Goal: Task Accomplishment & Management: Use online tool/utility

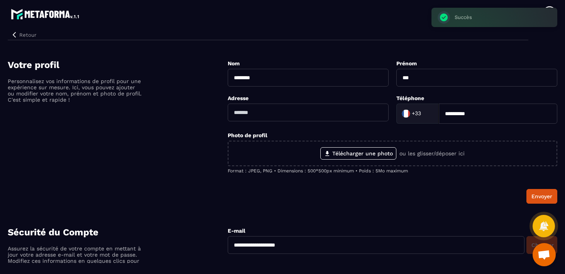
click at [387, 29] on div "Retour" at bounding box center [268, 33] width 521 height 14
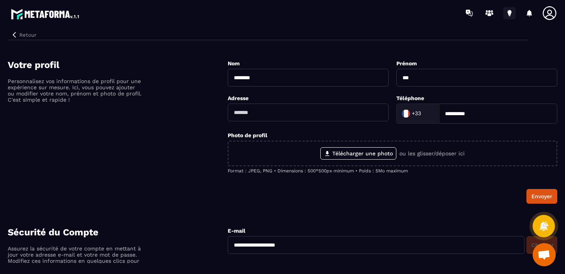
click at [510, 12] on icon at bounding box center [510, 12] width 4 height 5
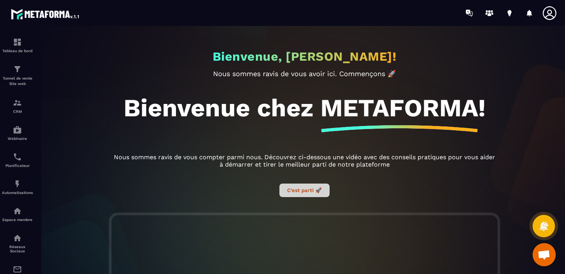
click at [305, 187] on button "C’est parti 🚀" at bounding box center [305, 190] width 50 height 14
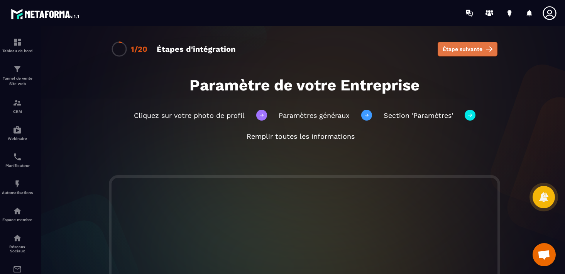
click at [464, 49] on span "Étape suivante" at bounding box center [463, 49] width 40 height 8
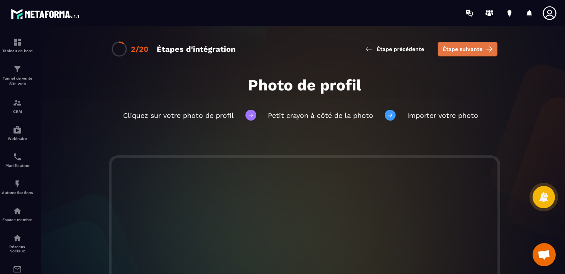
click at [463, 42] on button "Étape suivante" at bounding box center [468, 49] width 60 height 15
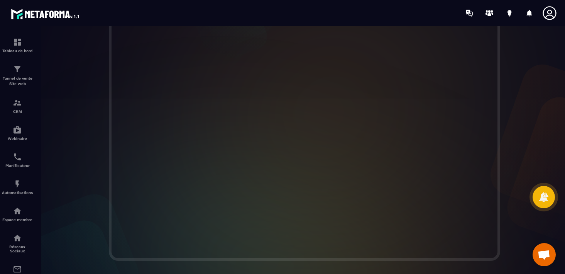
scroll to position [158, 0]
click at [543, 15] on icon at bounding box center [549, 12] width 15 height 15
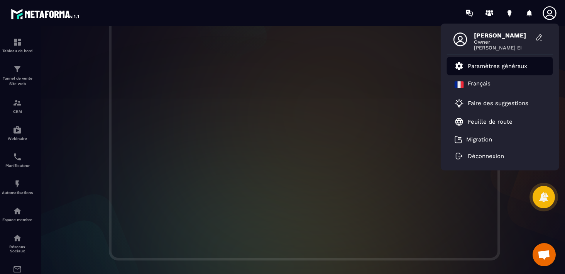
click at [493, 65] on p "Paramètres généraux" at bounding box center [497, 66] width 59 height 7
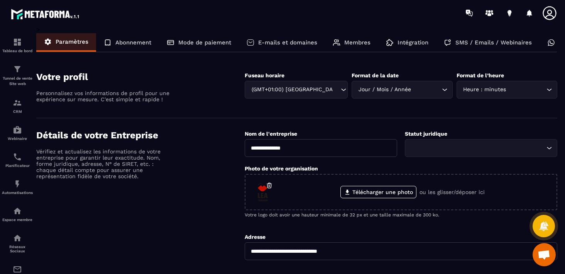
click at [297, 43] on p "E-mails et domaines" at bounding box center [287, 42] width 59 height 7
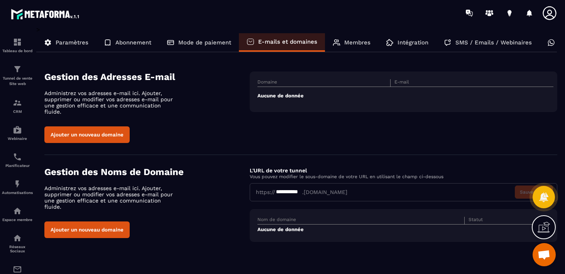
click at [75, 41] on p "Paramètres" at bounding box center [72, 42] width 33 height 7
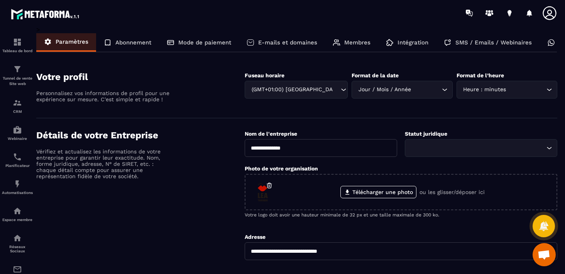
click at [122, 44] on p "Abonnement" at bounding box center [133, 42] width 36 height 7
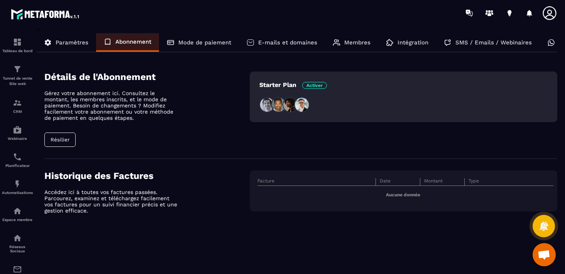
click at [202, 44] on p "Mode de paiement" at bounding box center [204, 42] width 53 height 7
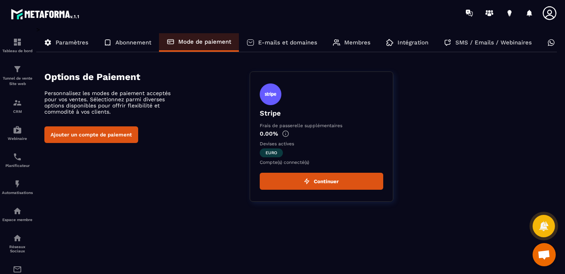
click at [290, 41] on p "E-mails et domaines" at bounding box center [287, 42] width 59 height 7
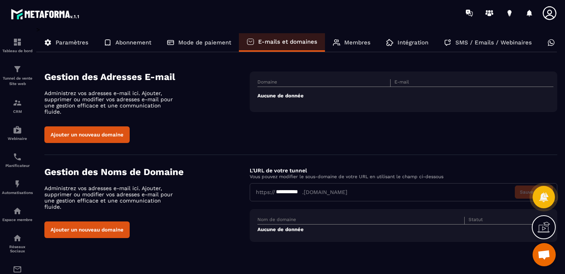
click at [542, 224] on icon at bounding box center [544, 227] width 12 height 12
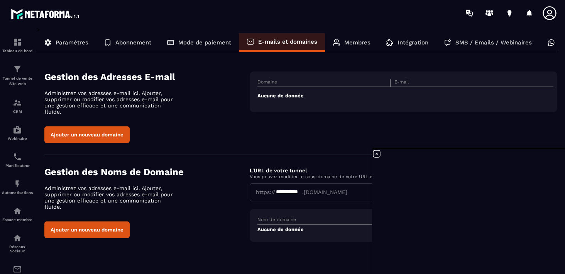
click at [435, 131] on div "Gestion des Adresses E-mail Administrez vos adresses e-mail ici. Ajouter, suppr…" at bounding box center [300, 106] width 513 height 71
click at [513, 7] on icon at bounding box center [510, 13] width 12 height 12
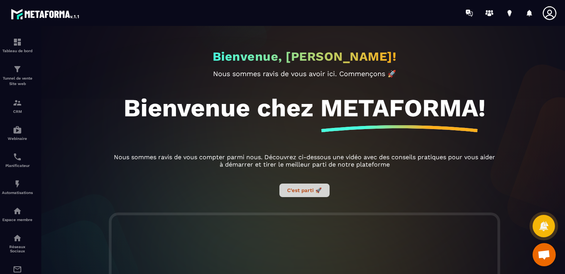
click at [302, 185] on button "C’est parti 🚀" at bounding box center [305, 190] width 50 height 14
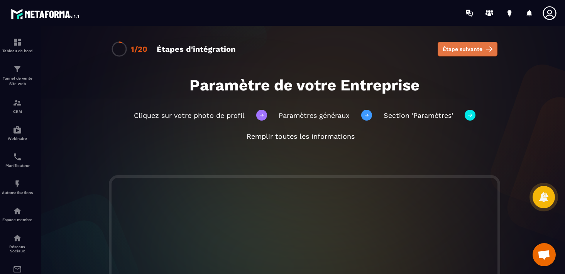
click at [465, 47] on span "Étape suivante" at bounding box center [463, 49] width 40 height 8
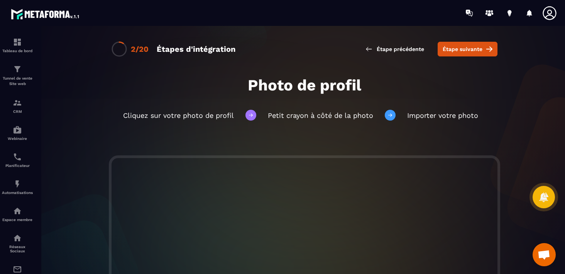
click at [465, 47] on span "Étape suivante" at bounding box center [463, 49] width 40 height 8
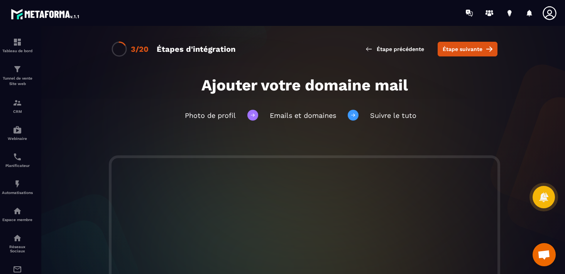
click at [465, 47] on span "Étape suivante" at bounding box center [463, 49] width 40 height 8
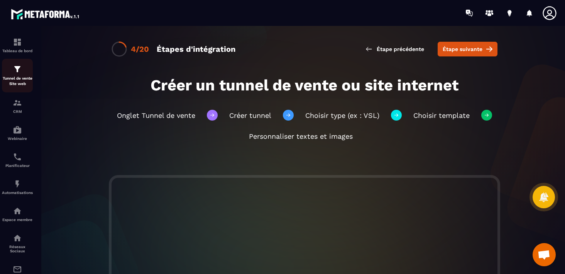
click at [8, 77] on p "Tunnel de vente Site web" at bounding box center [17, 81] width 31 height 11
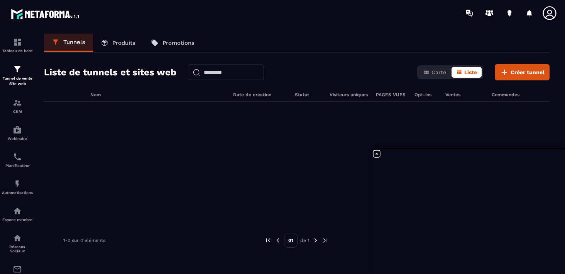
click at [445, 127] on div at bounding box center [297, 160] width 506 height 116
click at [377, 153] on icon at bounding box center [376, 153] width 7 height 7
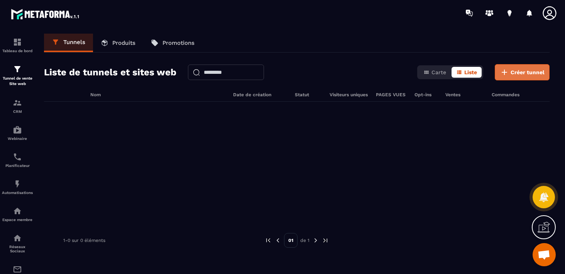
click at [518, 71] on span "Créer tunnel" at bounding box center [528, 72] width 34 height 8
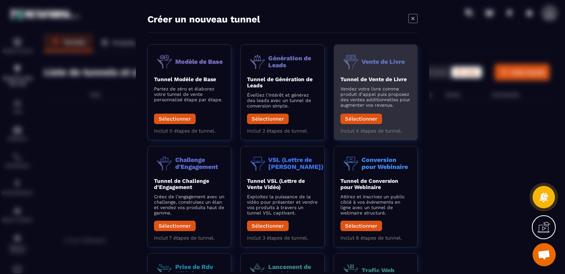
click at [365, 91] on p "Vendez votre livre comme produit d'appel puis proposez des ventes additionnelle…" at bounding box center [376, 97] width 71 height 22
click at [359, 117] on button "Sélectionner" at bounding box center [362, 118] width 42 height 10
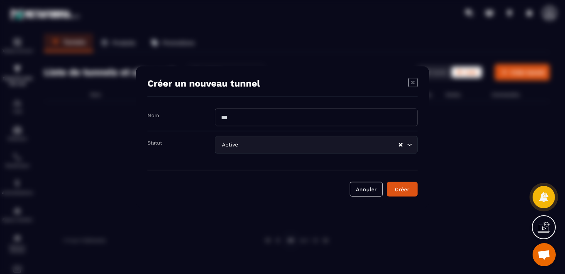
click at [288, 121] on input "Modal window" at bounding box center [316, 117] width 203 height 18
type input "*"
type input "**********"
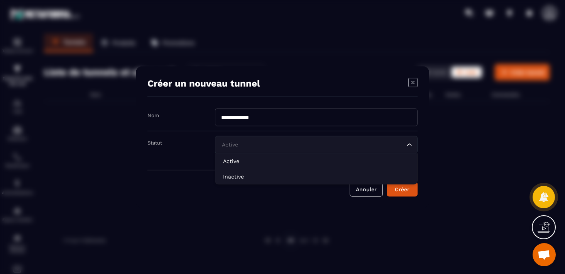
click at [347, 143] on input "Search for option" at bounding box center [312, 144] width 185 height 8
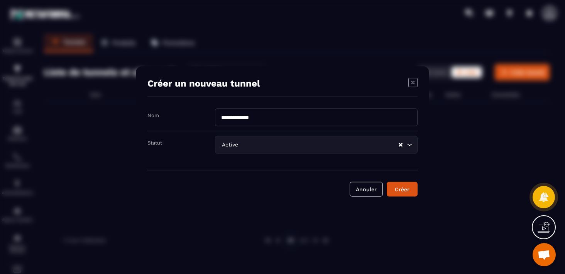
click at [304, 220] on div "Modal window" at bounding box center [282, 137] width 565 height 274
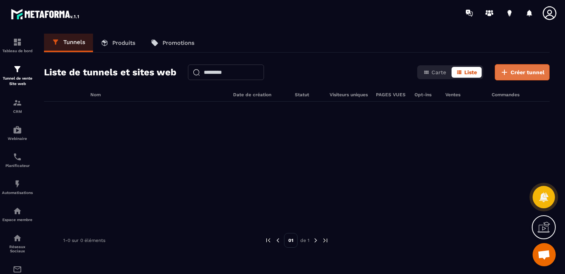
click at [525, 71] on span "Créer tunnel" at bounding box center [528, 72] width 34 height 8
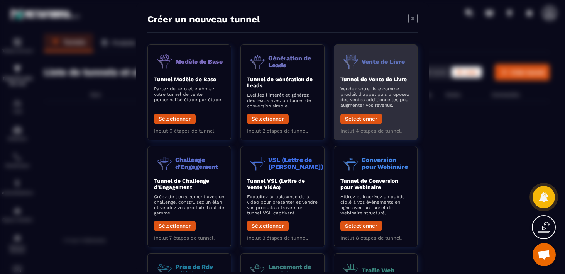
click at [364, 90] on p "Vendez votre livre comme produit d'appel puis proposez des ventes additionnelle…" at bounding box center [376, 97] width 71 height 22
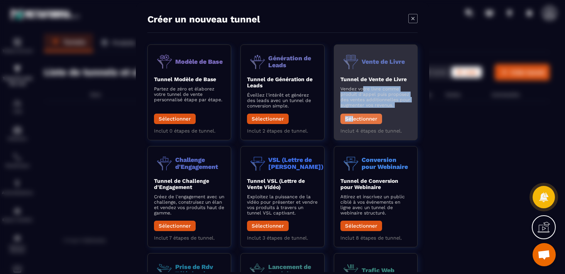
drag, startPoint x: 364, startPoint y: 90, endPoint x: 354, endPoint y: 119, distance: 30.3
click at [354, 119] on div "Tunnel de Vente de Livre Vendez votre livre comme produit d'appel puis proposez…" at bounding box center [376, 102] width 71 height 52
click at [354, 119] on button "Sélectionner" at bounding box center [362, 118] width 42 height 10
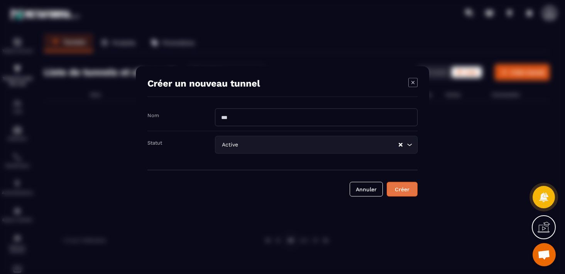
click at [399, 189] on div "Créer" at bounding box center [402, 189] width 21 height 8
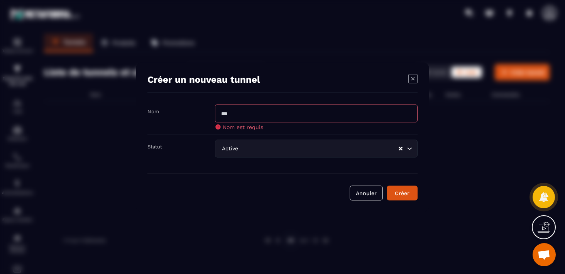
click at [288, 116] on input "Modal window" at bounding box center [316, 113] width 203 height 18
type input "**********"
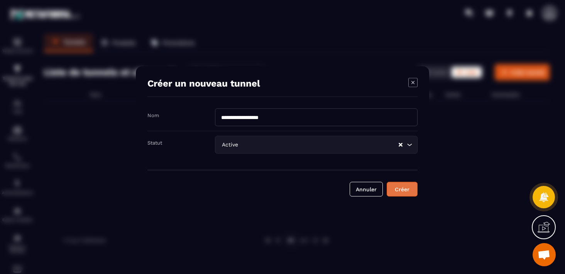
click at [401, 194] on button "Créer" at bounding box center [402, 189] width 31 height 15
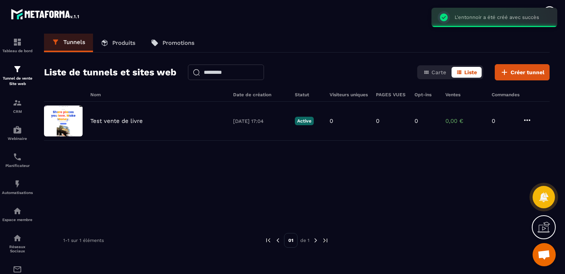
click at [401, 194] on div "Test vente de livre [DATE] 17:04 Active 0 0 0 0,00 € 0" at bounding box center [297, 160] width 506 height 116
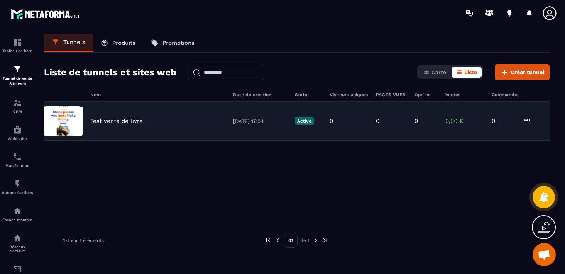
click at [120, 122] on p "Test vente de livre" at bounding box center [116, 120] width 53 height 7
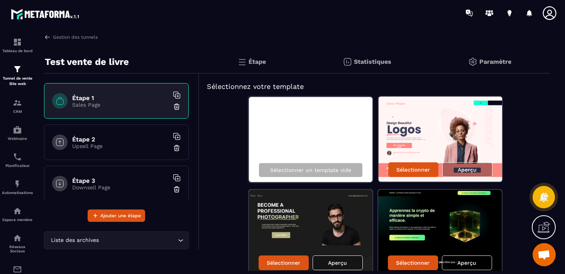
click at [543, 229] on icon at bounding box center [544, 227] width 12 height 12
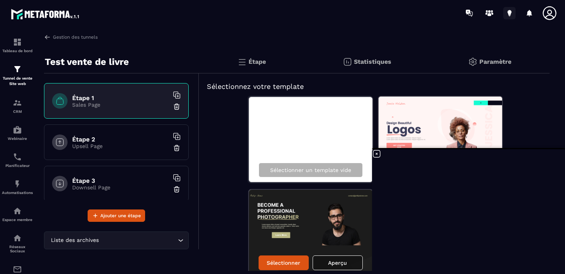
click at [509, 14] on icon at bounding box center [510, 12] width 4 height 5
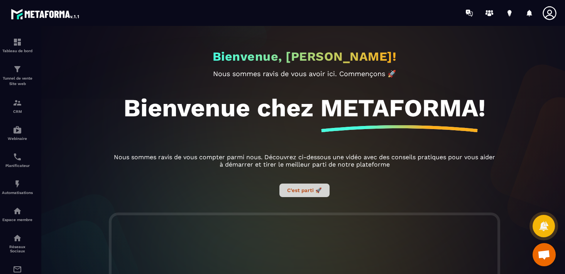
click at [295, 190] on button "C’est parti 🚀" at bounding box center [305, 190] width 50 height 14
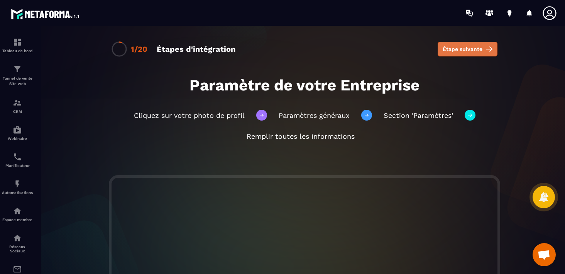
click at [464, 50] on span "Étape suivante" at bounding box center [463, 49] width 40 height 8
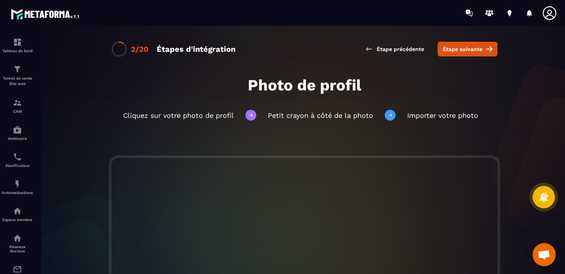
click at [464, 50] on span "Étape suivante" at bounding box center [463, 49] width 40 height 8
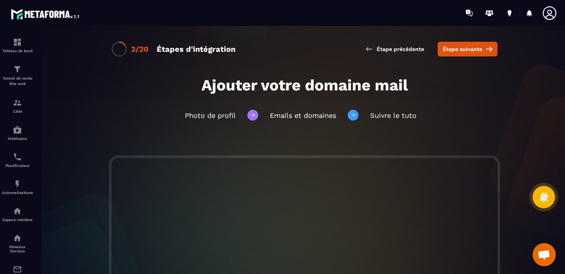
click at [464, 50] on span "Étape suivante" at bounding box center [463, 49] width 40 height 8
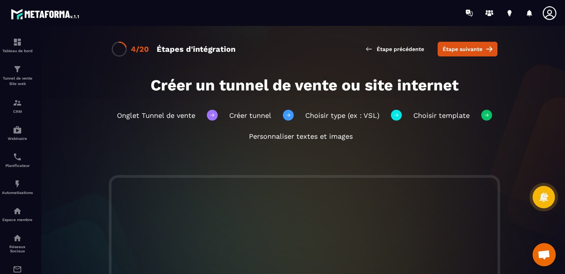
click at [464, 50] on span "Étape suivante" at bounding box center [463, 49] width 40 height 8
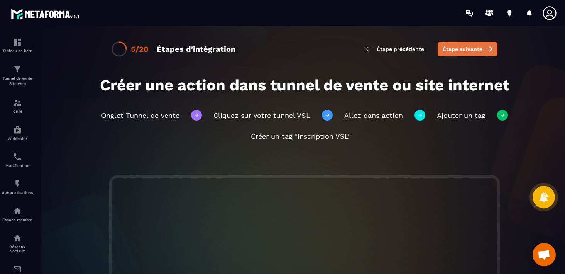
click at [468, 47] on span "Étape suivante" at bounding box center [463, 49] width 40 height 8
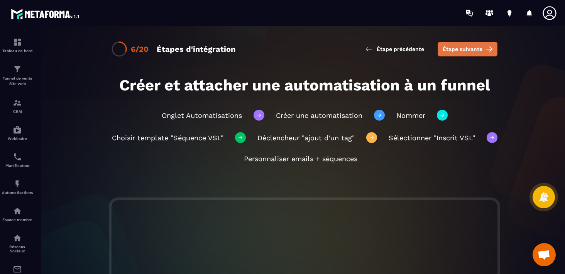
click at [456, 55] on button "Étape suivante" at bounding box center [468, 49] width 60 height 15
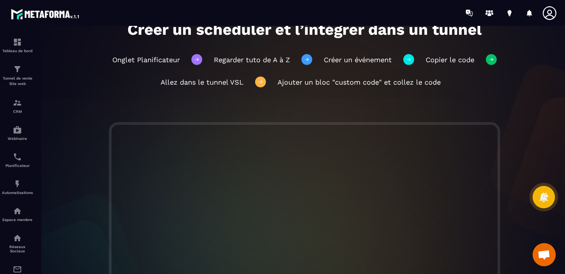
scroll to position [193, 0]
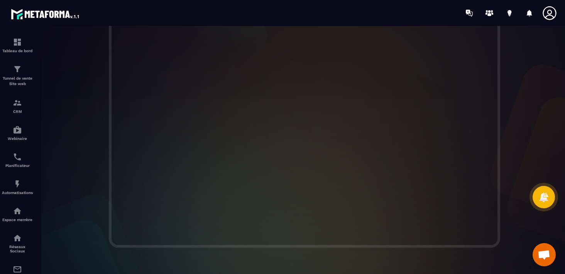
click at [85, 244] on div at bounding box center [304, 116] width 537 height 263
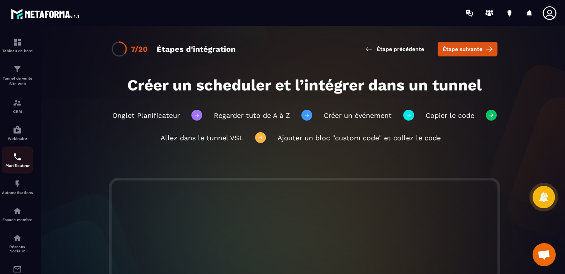
click at [15, 159] on img at bounding box center [17, 156] width 9 height 9
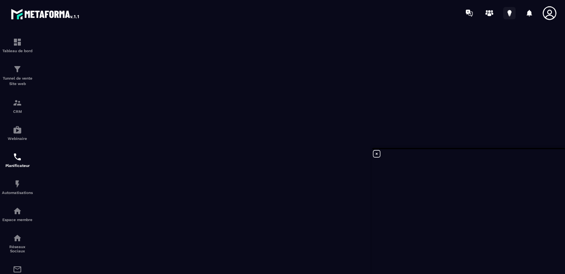
click at [509, 13] on icon at bounding box center [510, 12] width 4 height 5
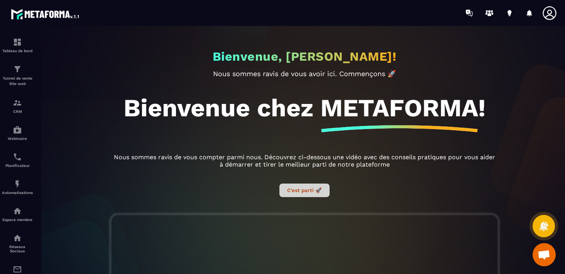
click at [293, 193] on button "C’est parti 🚀" at bounding box center [305, 190] width 50 height 14
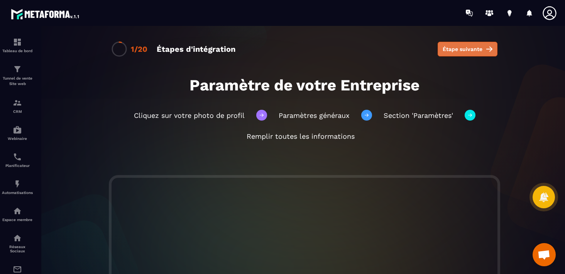
click at [479, 47] on span "Étape suivante" at bounding box center [463, 49] width 40 height 8
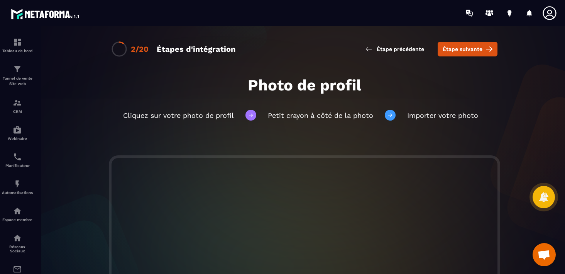
click at [479, 47] on span "Étape suivante" at bounding box center [463, 49] width 40 height 8
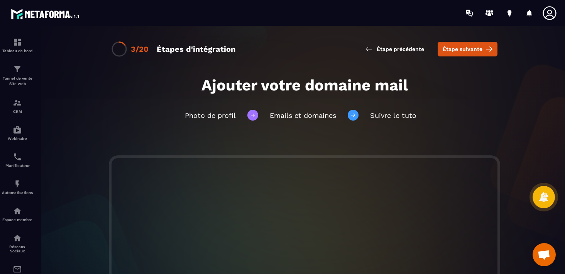
click at [479, 47] on span "Étape suivante" at bounding box center [463, 49] width 40 height 8
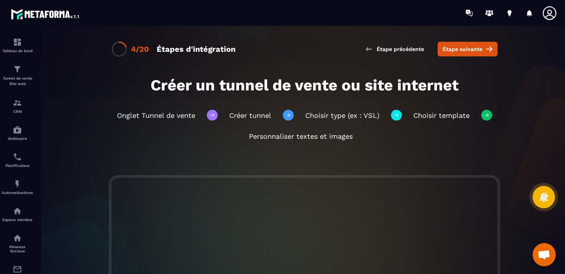
click at [479, 47] on span "Étape suivante" at bounding box center [463, 49] width 40 height 8
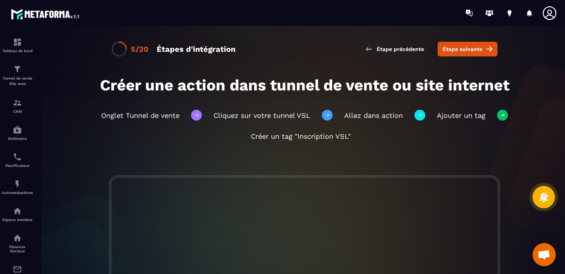
click at [479, 47] on span "Étape suivante" at bounding box center [463, 49] width 40 height 8
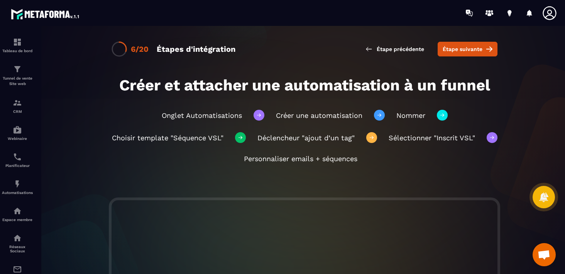
click at [479, 47] on span "Étape suivante" at bounding box center [463, 49] width 40 height 8
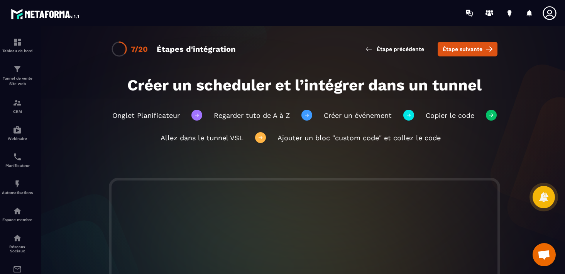
click at [479, 47] on span "Étape suivante" at bounding box center [463, 49] width 40 height 8
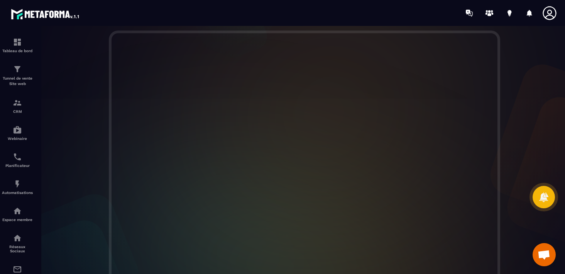
scroll to position [143, 0]
click at [63, 148] on div at bounding box center [304, 143] width 537 height 263
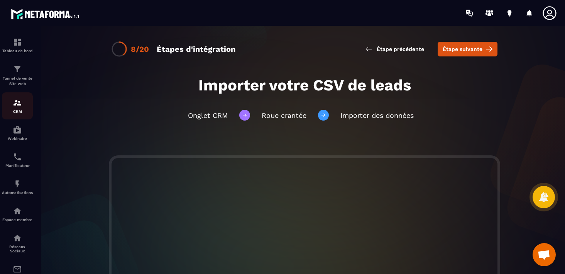
click at [17, 107] on img at bounding box center [17, 102] width 9 height 9
click at [473, 50] on span "Étape suivante" at bounding box center [463, 49] width 40 height 8
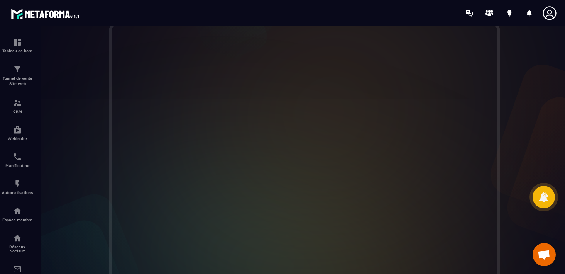
scroll to position [155, 0]
click at [80, 208] on div at bounding box center [304, 151] width 537 height 263
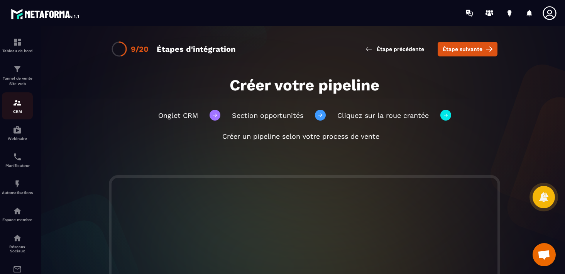
click at [19, 109] on div "CRM" at bounding box center [17, 105] width 31 height 15
click at [19, 105] on img at bounding box center [17, 102] width 9 height 9
click at [9, 106] on div "CRM" at bounding box center [17, 105] width 31 height 15
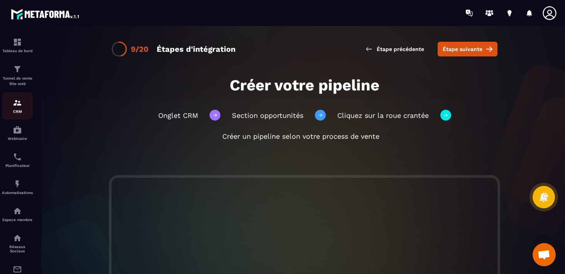
click at [9, 106] on div "CRM" at bounding box center [17, 105] width 31 height 15
